Goal: Task Accomplishment & Management: Manage account settings

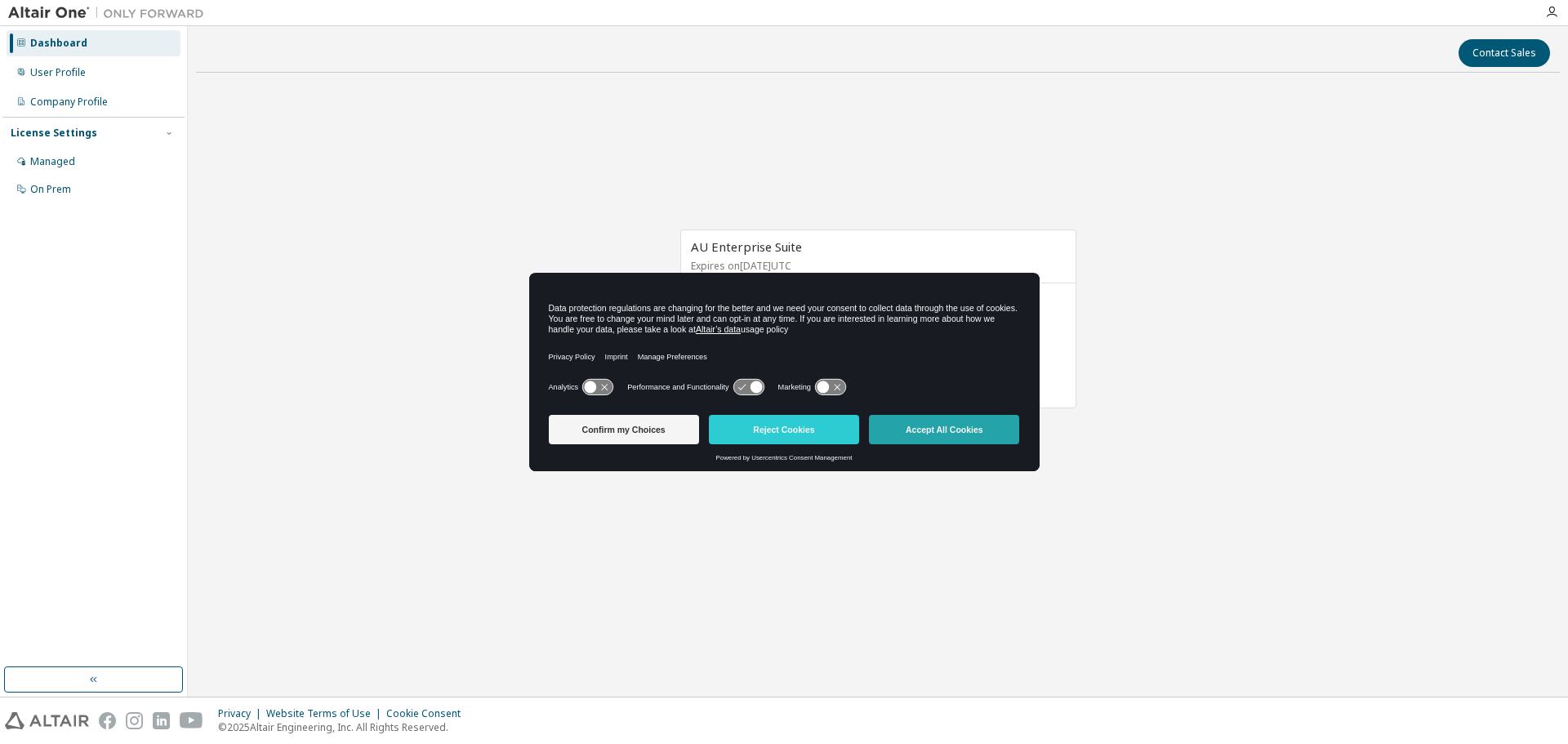
click at [899, 429] on button "Accept All Cookies" at bounding box center [944, 429] width 150 height 29
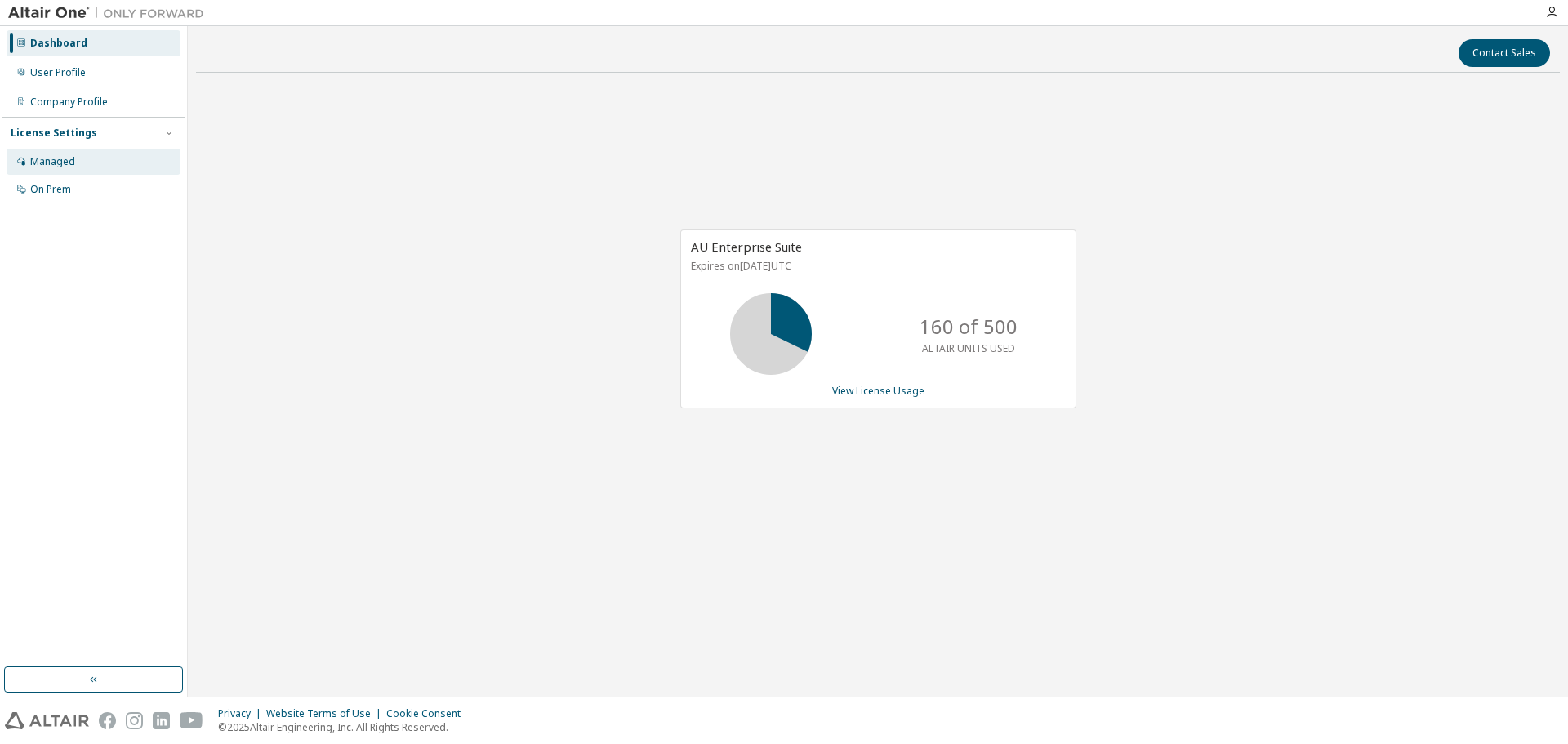
click at [47, 156] on div "Managed" at bounding box center [52, 162] width 45 height 13
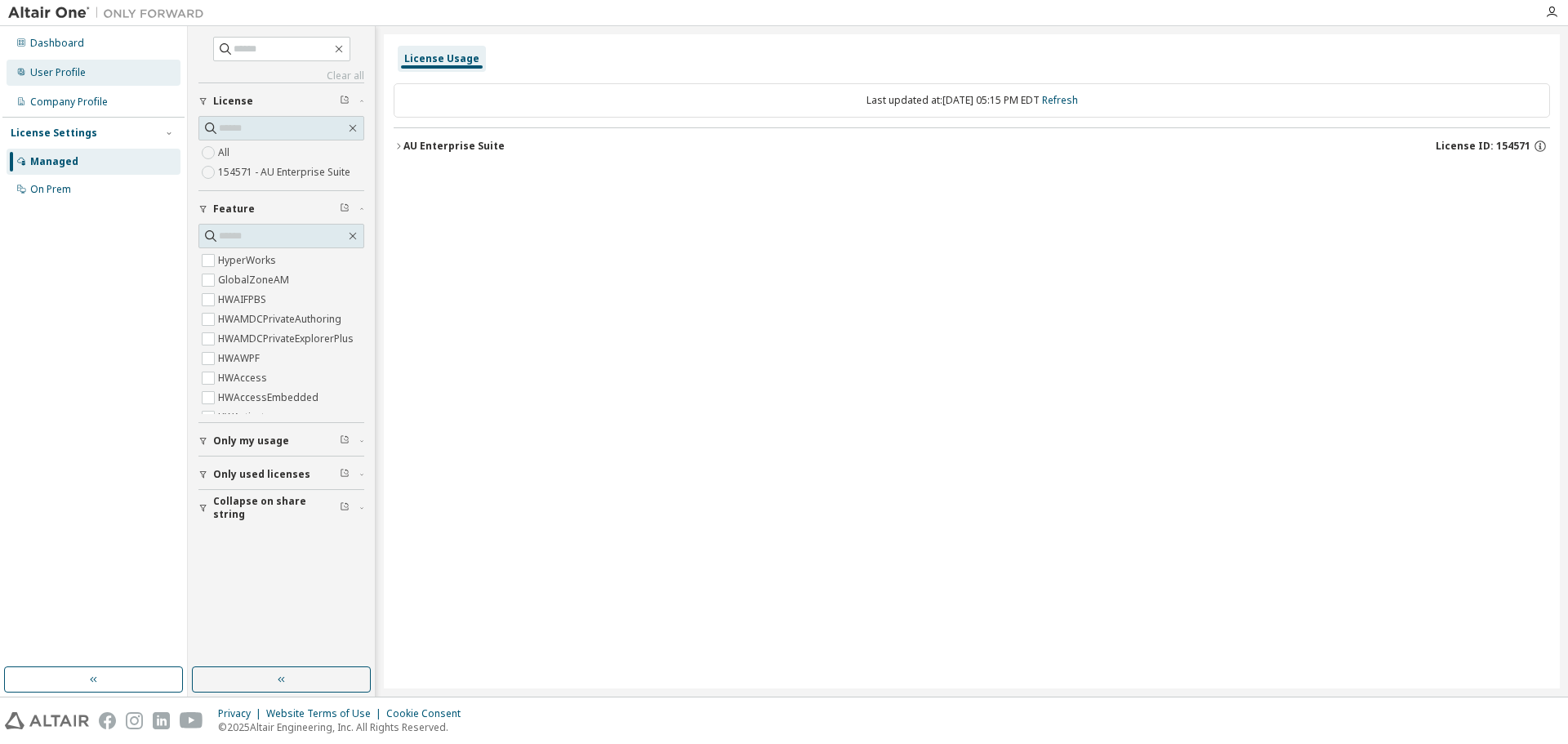
click at [49, 75] on div "User Profile" at bounding box center [57, 73] width 55 height 13
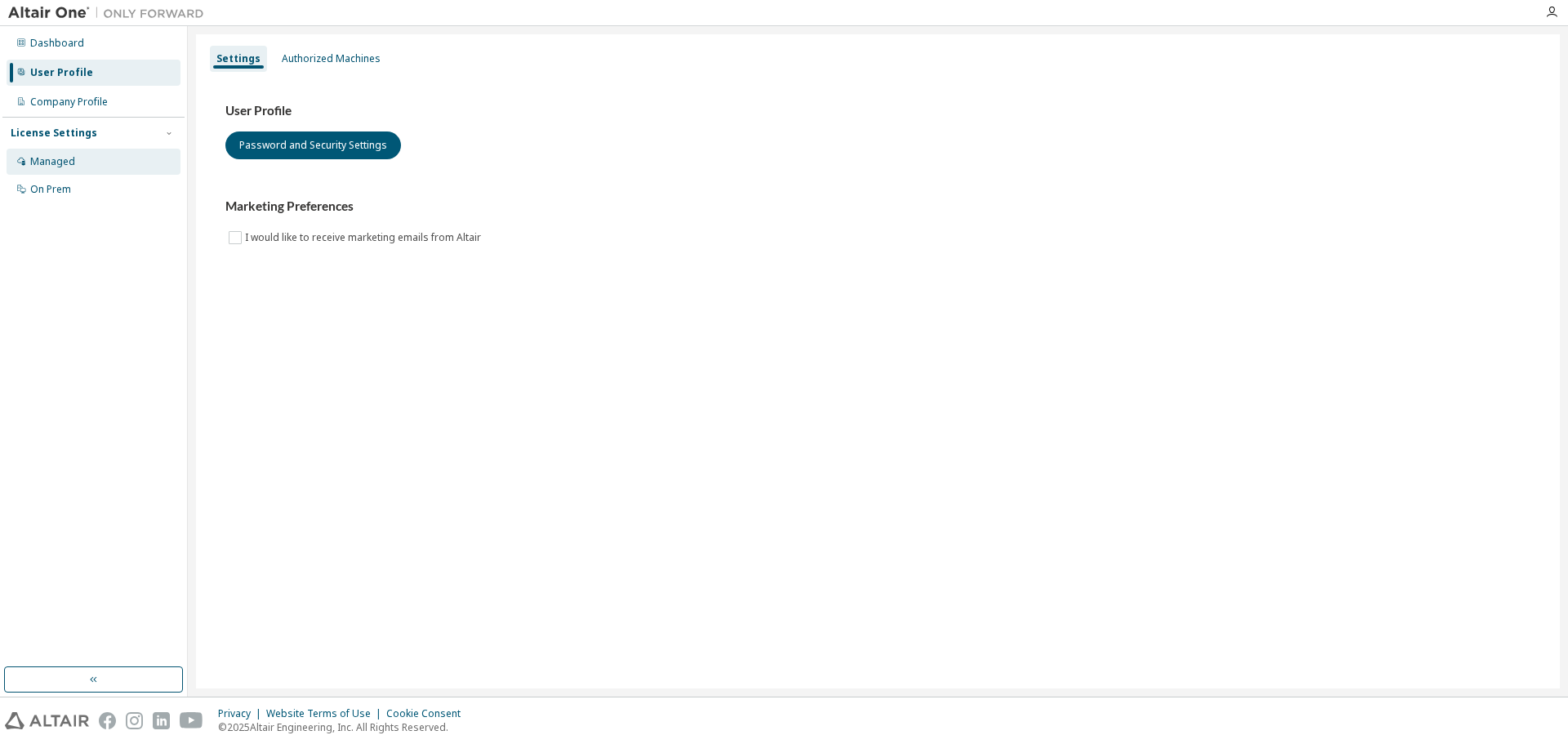
click at [53, 159] on div "Managed" at bounding box center [52, 162] width 45 height 13
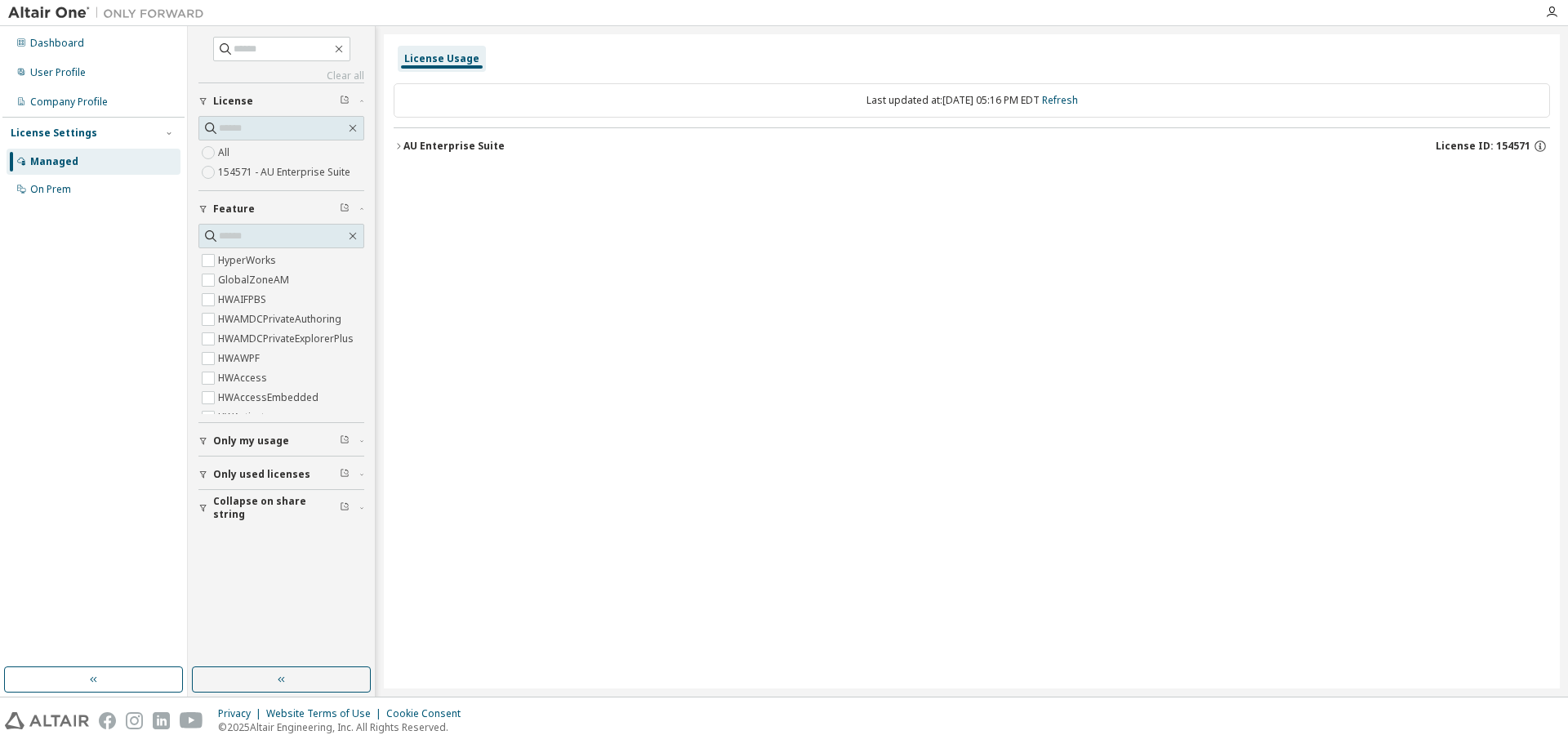
click at [221, 477] on span "Only used licenses" at bounding box center [261, 474] width 97 height 13
click at [1541, 143] on icon "button" at bounding box center [1541, 144] width 2 height 2
